Goal: Transaction & Acquisition: Purchase product/service

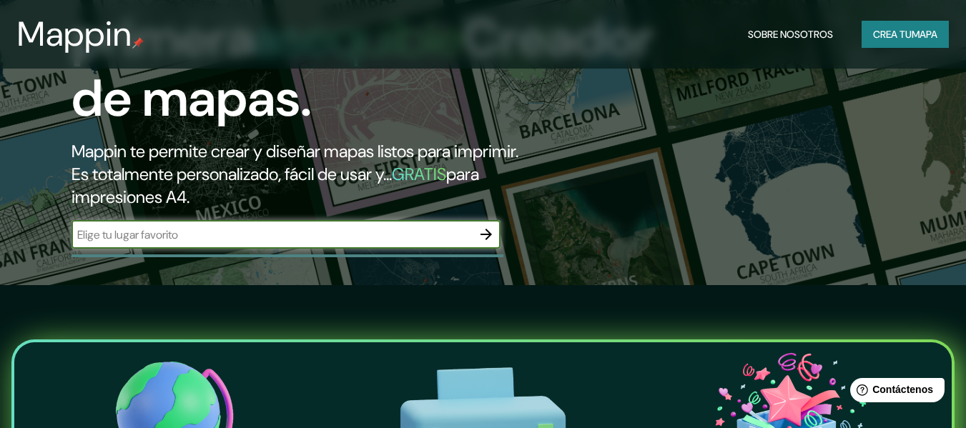
click at [481, 242] on icon "button" at bounding box center [485, 234] width 17 height 17
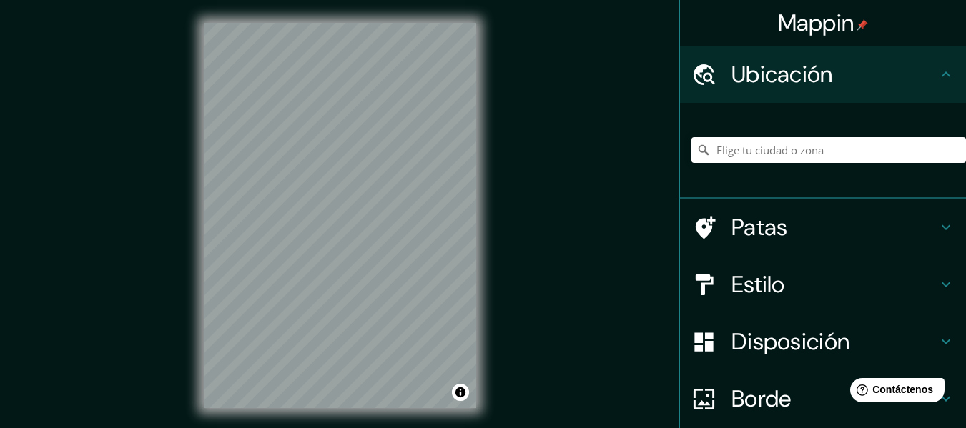
click at [937, 224] on icon at bounding box center [945, 227] width 17 height 17
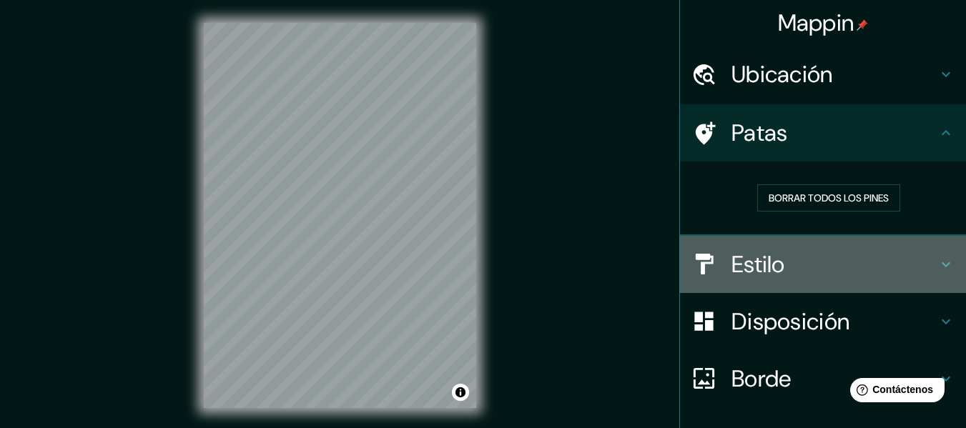
click at [942, 271] on icon at bounding box center [945, 264] width 17 height 17
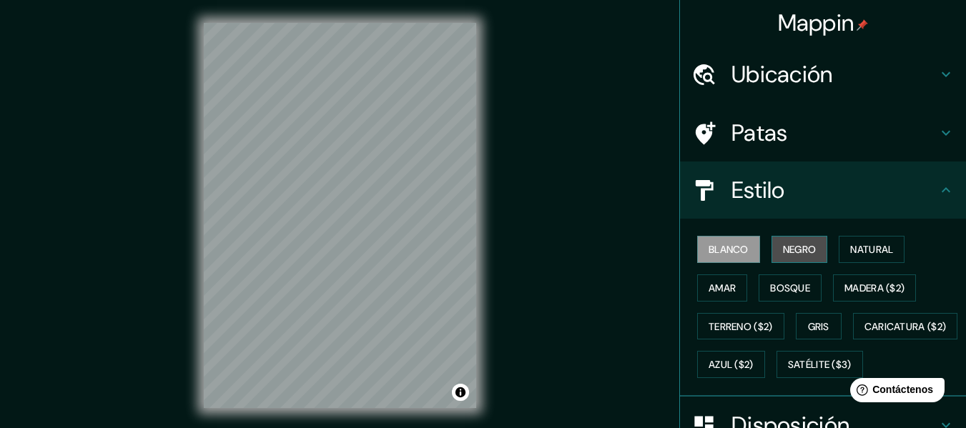
drag, startPoint x: 788, startPoint y: 240, endPoint x: 795, endPoint y: 243, distance: 7.7
click at [789, 241] on font "Negro" at bounding box center [800, 249] width 34 height 19
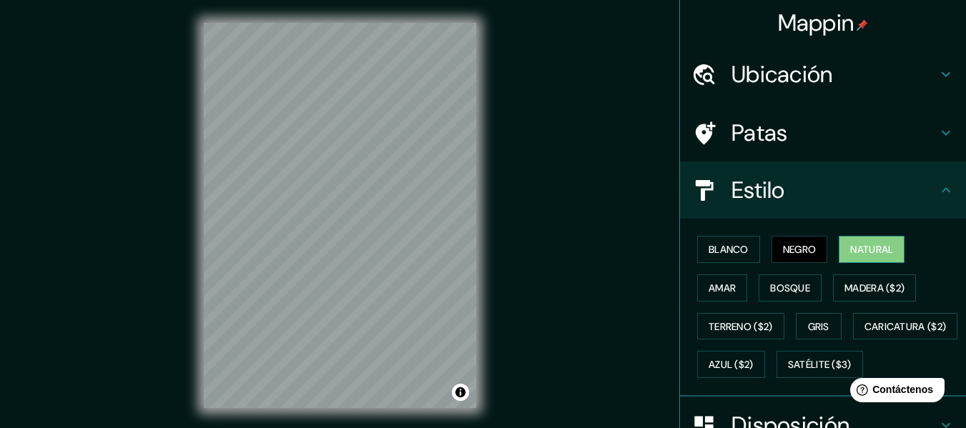
click at [862, 261] on button "Natural" at bounding box center [871, 249] width 66 height 27
click at [717, 284] on font "Amar" at bounding box center [721, 288] width 27 height 13
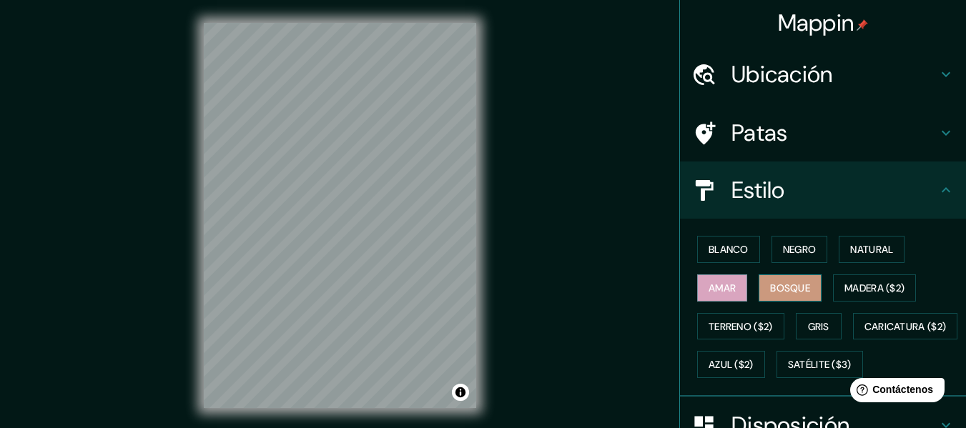
click at [780, 283] on font "Bosque" at bounding box center [790, 288] width 40 height 13
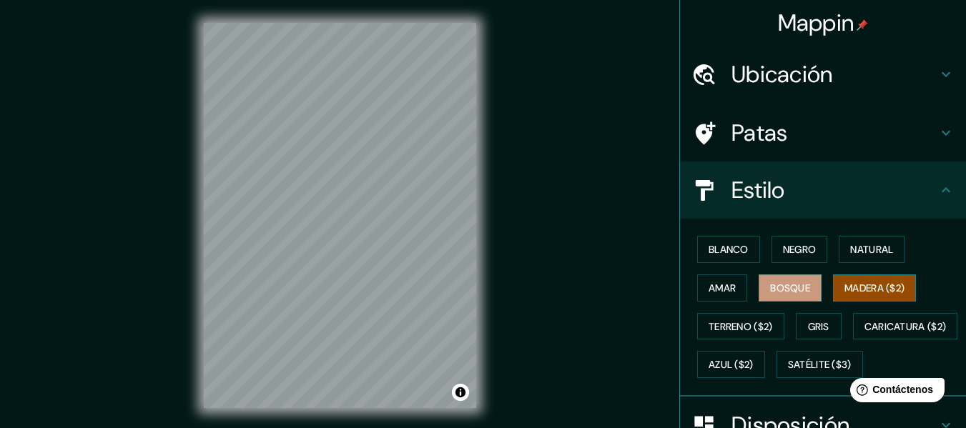
click at [877, 292] on font "Madera ($2)" at bounding box center [874, 288] width 60 height 13
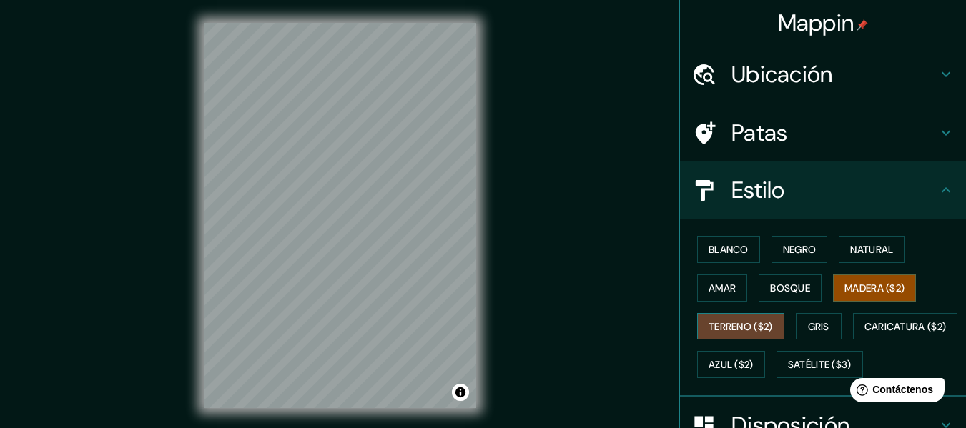
click at [735, 324] on font "Terreno ($2)" at bounding box center [740, 326] width 64 height 13
click at [808, 326] on font "Gris" at bounding box center [818, 326] width 21 height 13
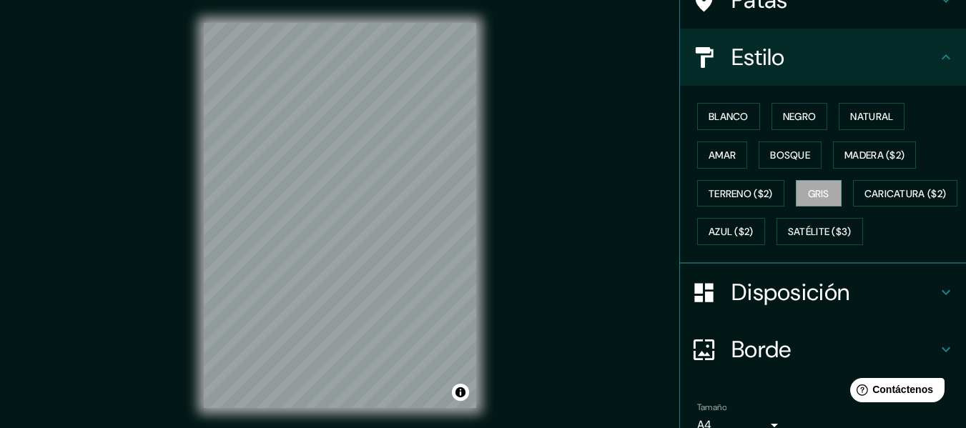
scroll to position [143, 0]
